Goal: Check status: Check status

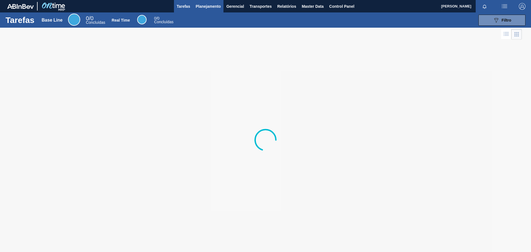
click at [205, 7] on span "Planejamento" at bounding box center [208, 6] width 25 height 7
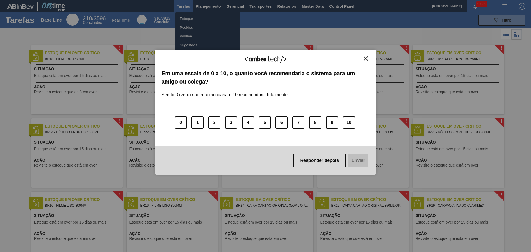
click at [367, 59] on img "Close" at bounding box center [366, 58] width 4 height 4
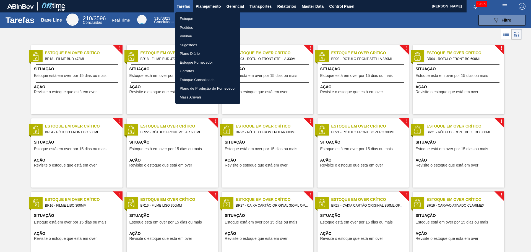
click at [193, 25] on li "Pedidos" at bounding box center [207, 27] width 65 height 9
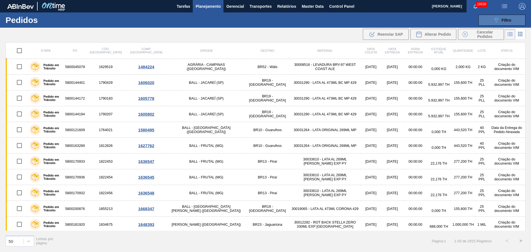
click at [510, 23] on div "089F7B8B-B2A5-4AFE-B5C0-19BA573D28AC Filtro" at bounding box center [502, 20] width 19 height 7
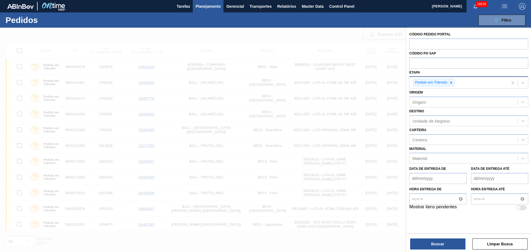
click at [454, 79] on div "Pedido em Trânsito" at bounding box center [434, 82] width 41 height 7
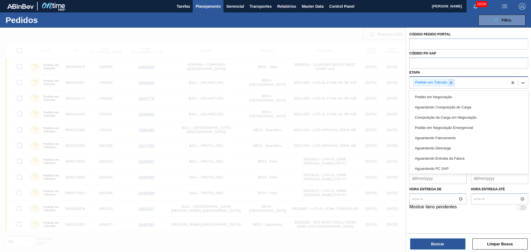
click at [453, 81] on icon at bounding box center [452, 83] width 4 height 4
type input "m"
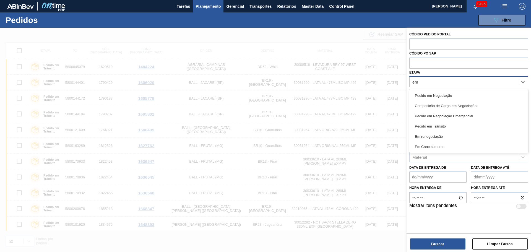
type input "em r"
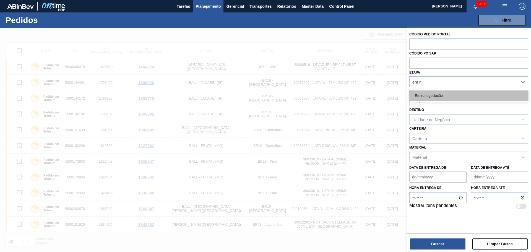
click at [444, 93] on div "Em renegociação" at bounding box center [469, 96] width 119 height 10
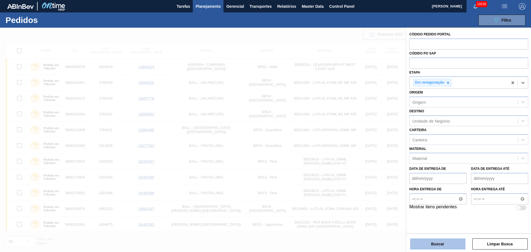
click at [446, 240] on button "Buscar" at bounding box center [437, 244] width 55 height 11
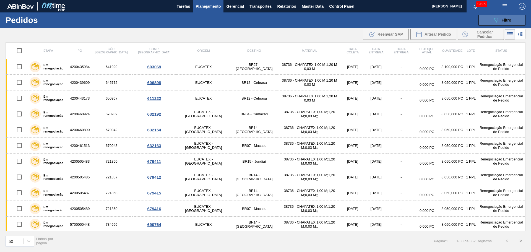
click at [507, 21] on span "Filtro" at bounding box center [507, 20] width 10 height 4
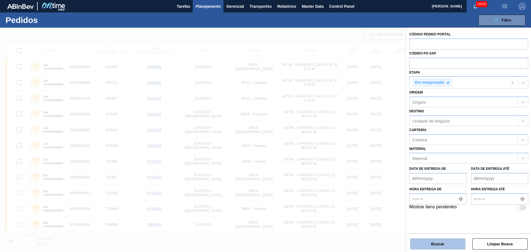
click at [450, 246] on button "Buscar" at bounding box center [437, 244] width 55 height 11
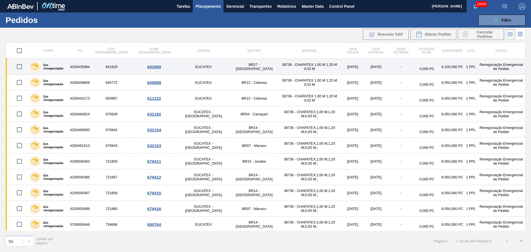
click at [477, 66] on td "Renegociação Emergencial de Pedido" at bounding box center [501, 67] width 48 height 16
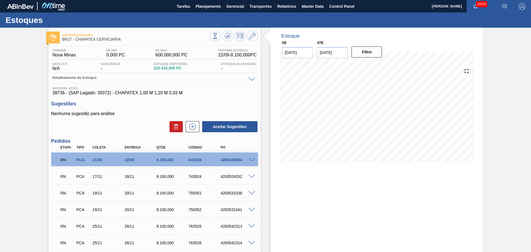
click at [250, 159] on span at bounding box center [252, 160] width 7 height 4
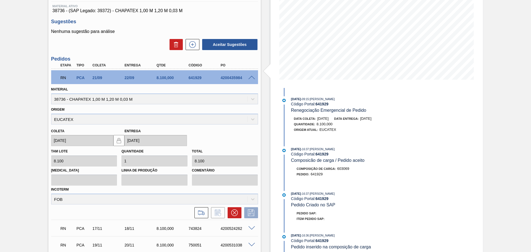
scroll to position [83, 0]
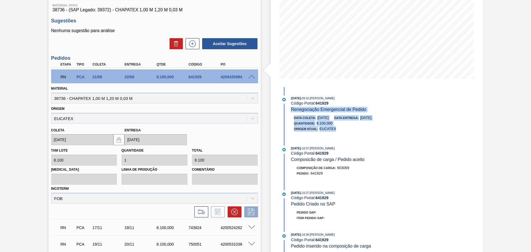
drag, startPoint x: 339, startPoint y: 130, endPoint x: 291, endPoint y: 107, distance: 52.9
click at [291, 107] on div "[DATE] 09:15 : [PERSON_NAME] Código Portal: 641929 Renegociação Emergencial de …" at bounding box center [351, 116] width 143 height 42
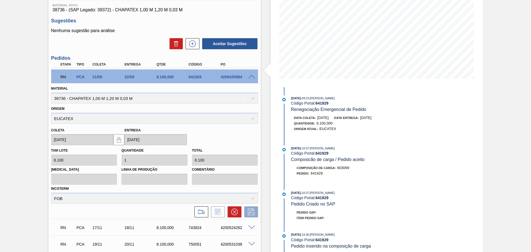
drag, startPoint x: 446, startPoint y: 140, endPoint x: 443, endPoint y: 138, distance: 4.2
click at [446, 140] on div "Estoque De [DATE] Até [DATE] Filtro [DATE] 09:15 : [PERSON_NAME] Código Portal:…" at bounding box center [377, 146] width 213 height 403
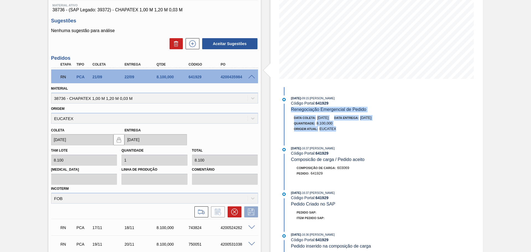
drag, startPoint x: 290, startPoint y: 109, endPoint x: 356, endPoint y: 135, distance: 71.1
click at [356, 135] on div "[DATE] 09:15 : [PERSON_NAME] Código Portal: 641929 Renegociação Emergencial de …" at bounding box center [351, 116] width 143 height 42
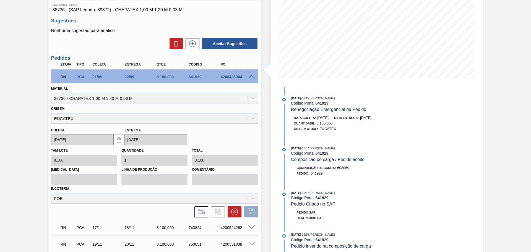
click at [250, 78] on span at bounding box center [252, 77] width 7 height 4
